Goal: Information Seeking & Learning: Learn about a topic

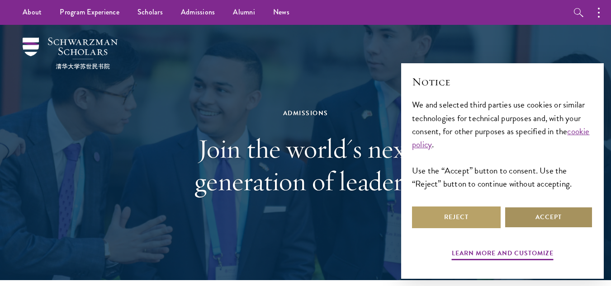
click at [537, 214] on button "Accept" at bounding box center [548, 218] width 89 height 22
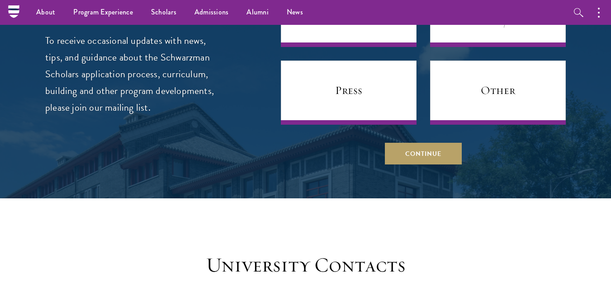
scroll to position [3427, 0]
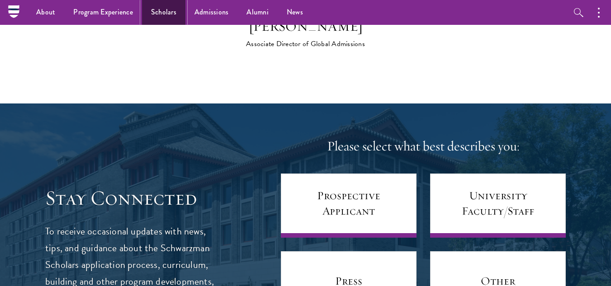
click at [166, 15] on link "Scholars" at bounding box center [163, 12] width 43 height 25
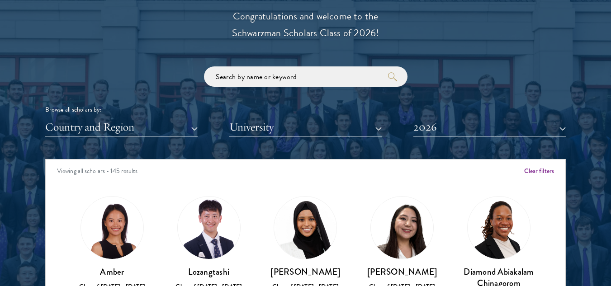
scroll to position [1040, 0]
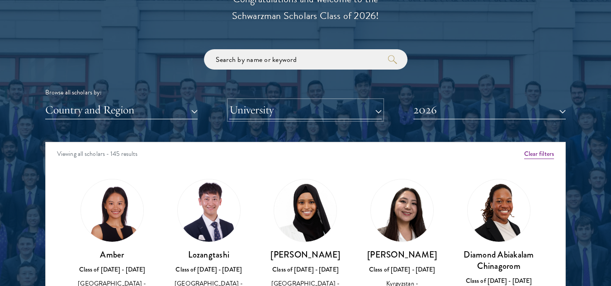
click at [255, 112] on button "University" at bounding box center [305, 110] width 152 height 19
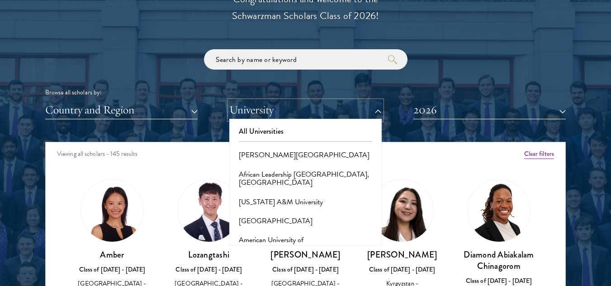
click at [255, 112] on button "University" at bounding box center [305, 110] width 152 height 19
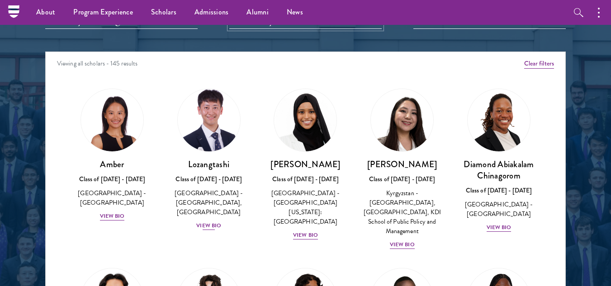
scroll to position [1085, 0]
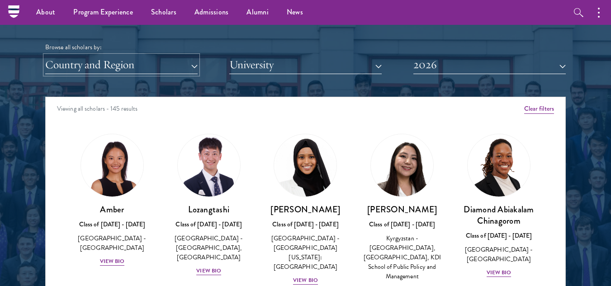
click at [137, 66] on button "Country and Region" at bounding box center [121, 65] width 152 height 19
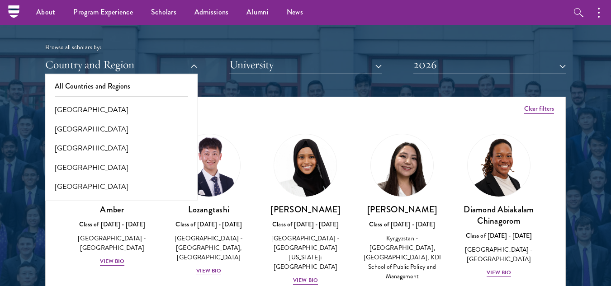
click at [236, 89] on div "Scholar Directory Congratulations and welcome to the Schwarzman Scholars Class …" at bounding box center [305, 138] width 521 height 460
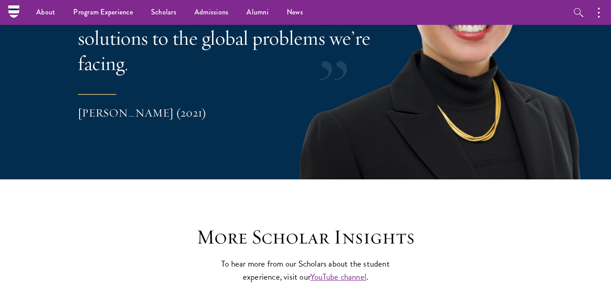
scroll to position [1922, 0]
